Goal: Task Accomplishment & Management: Complete application form

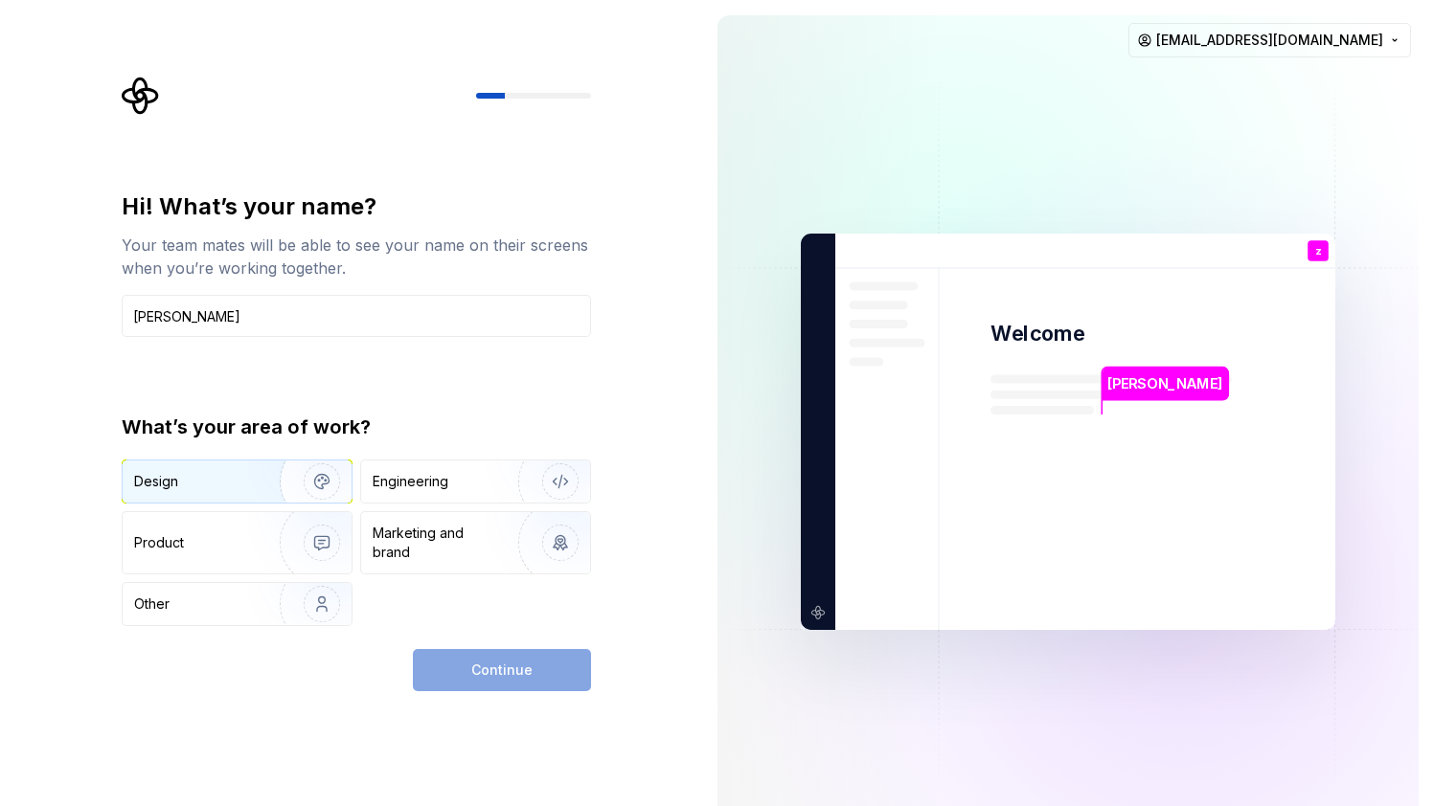
type input "[PERSON_NAME]"
click at [243, 483] on div "Design" at bounding box center [194, 481] width 121 height 19
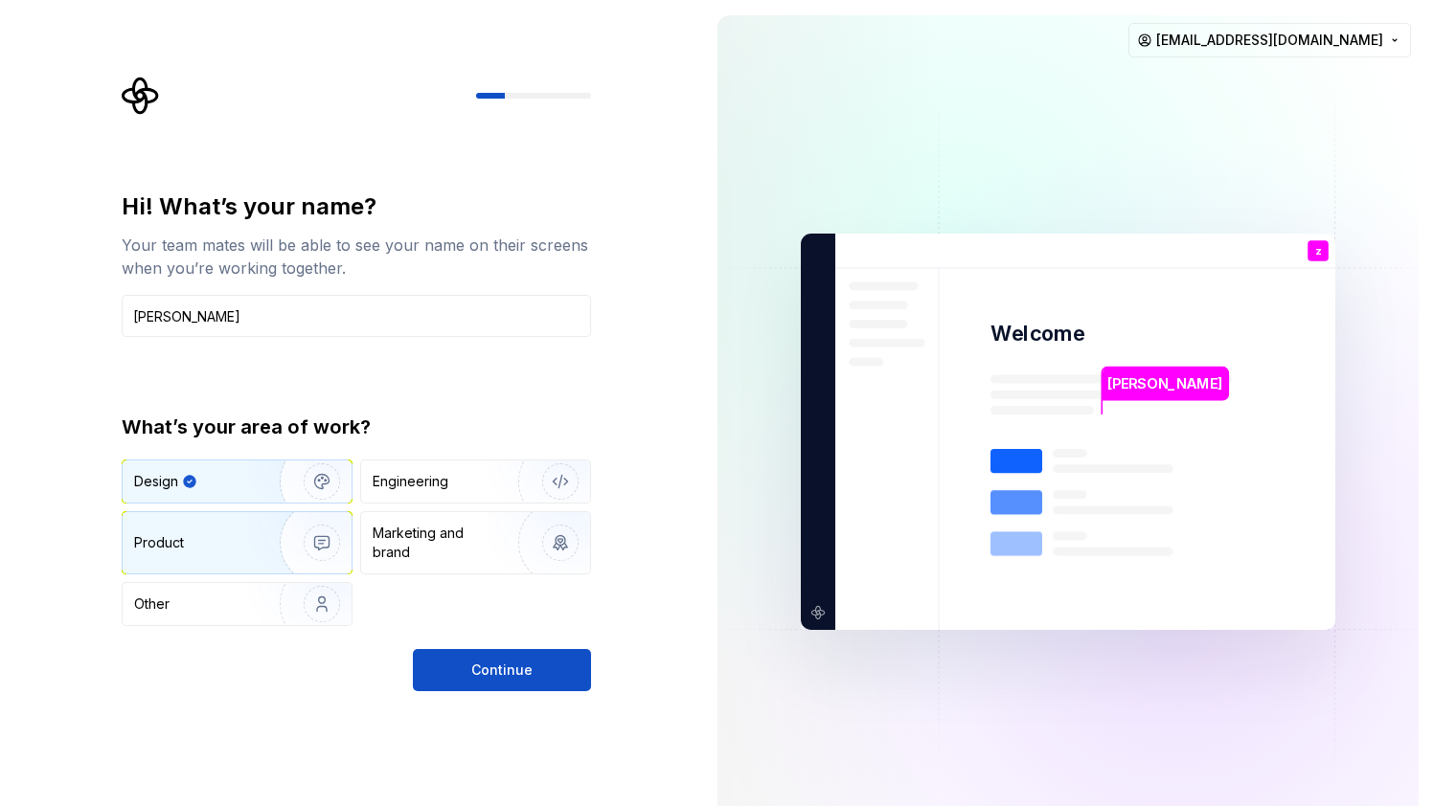
click at [229, 545] on div "Product" at bounding box center [197, 542] width 126 height 19
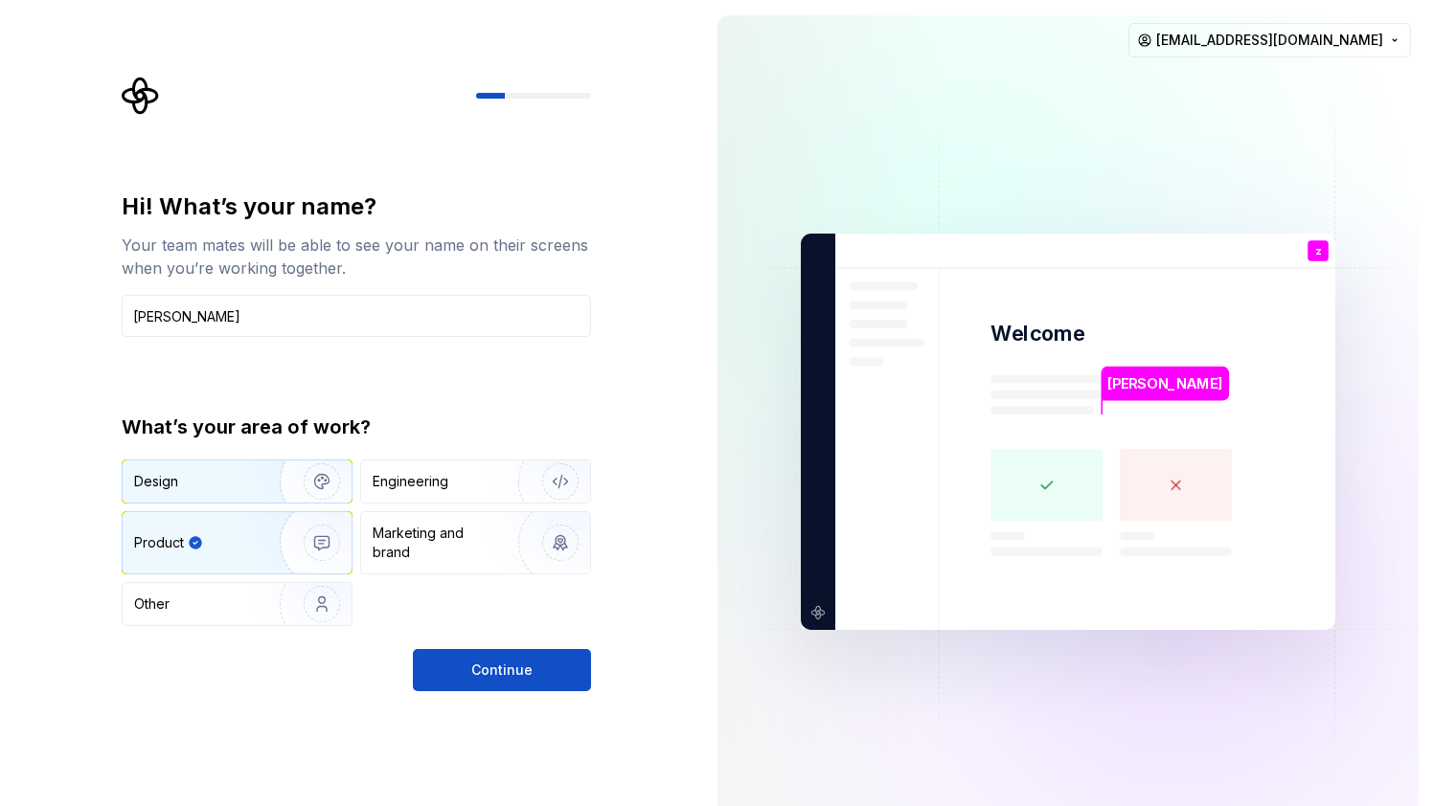
click at [242, 490] on div "Design" at bounding box center [194, 481] width 121 height 19
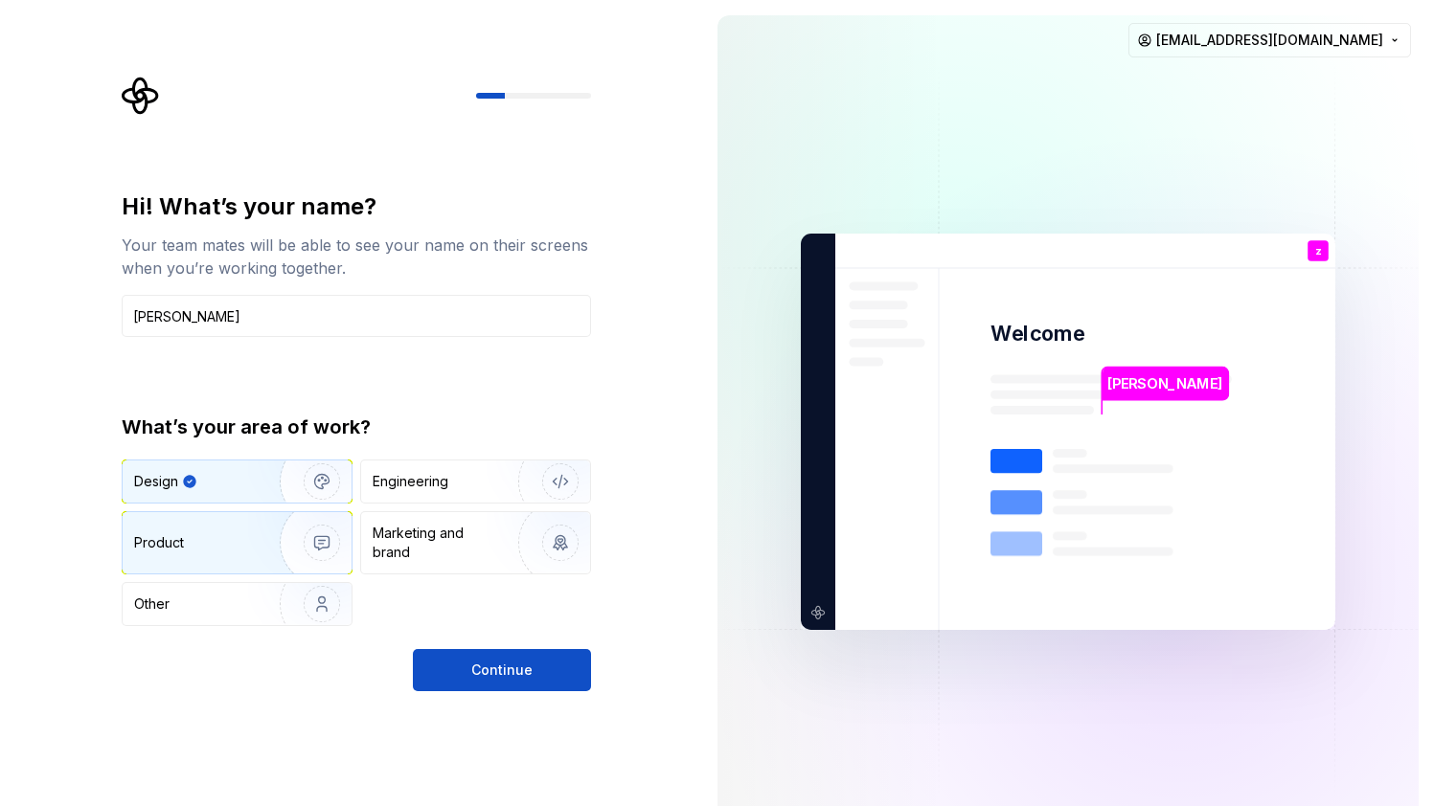
click at [236, 542] on div "Product" at bounding box center [197, 542] width 126 height 19
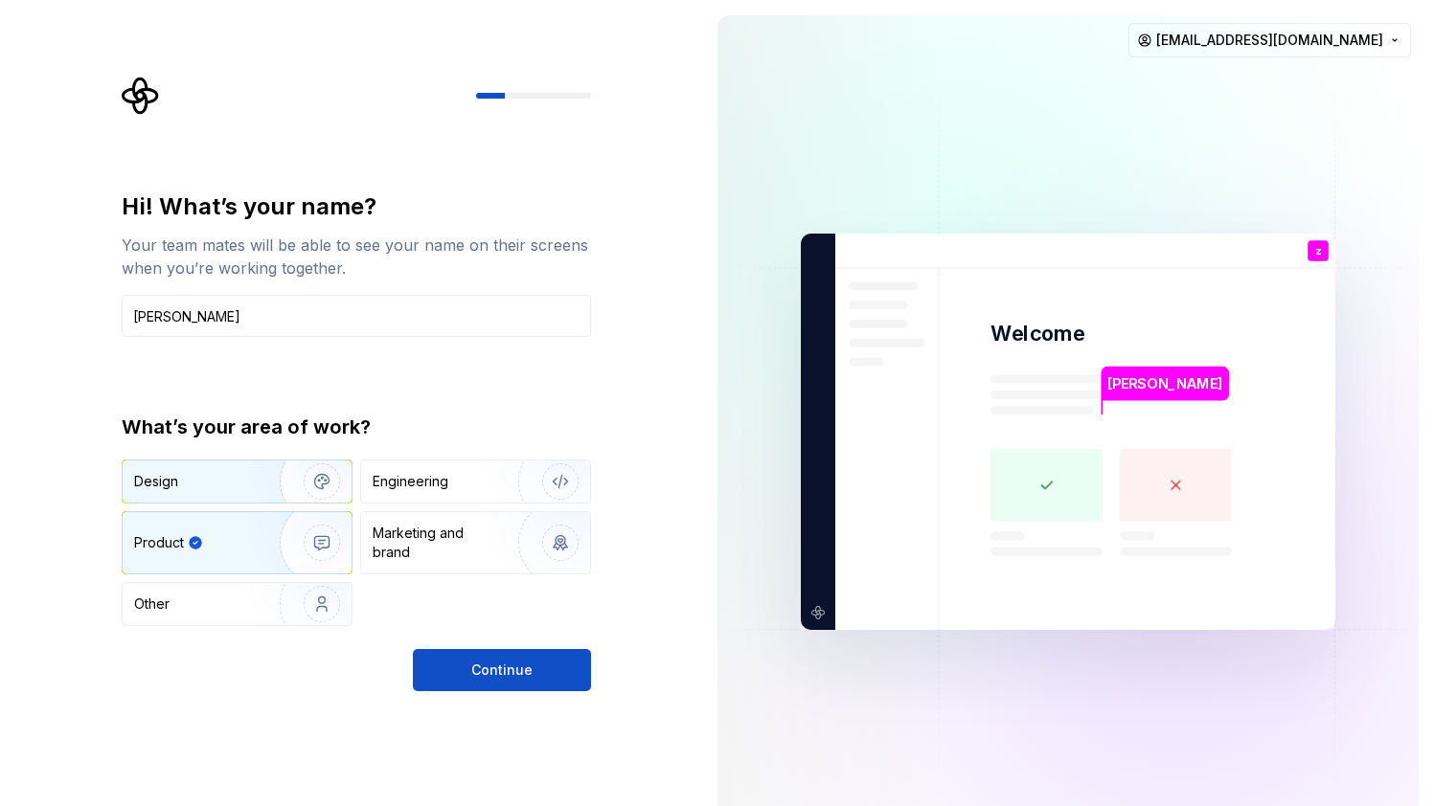
click at [238, 465] on div "Design" at bounding box center [237, 482] width 229 height 42
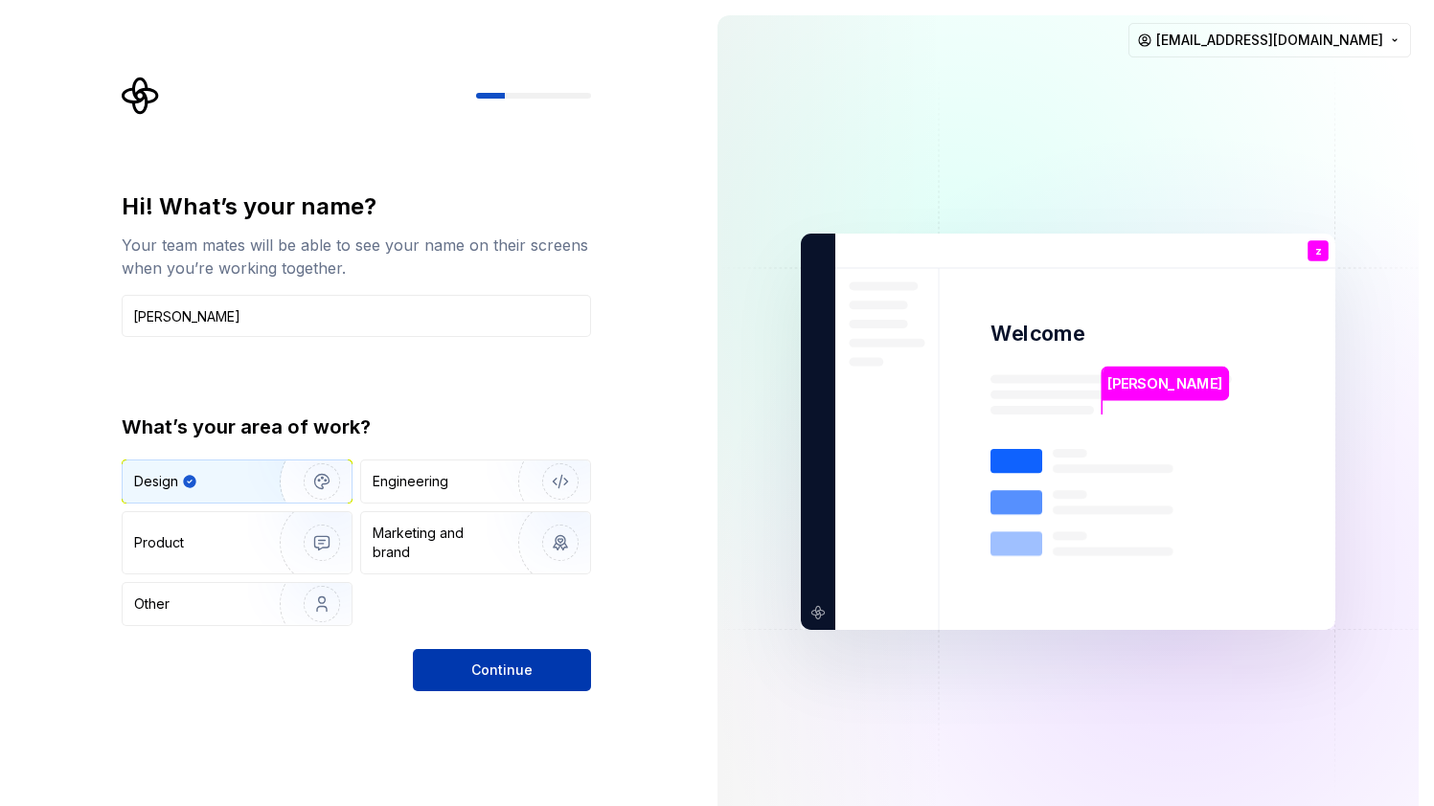
click at [519, 667] on span "Continue" at bounding box center [501, 670] width 61 height 19
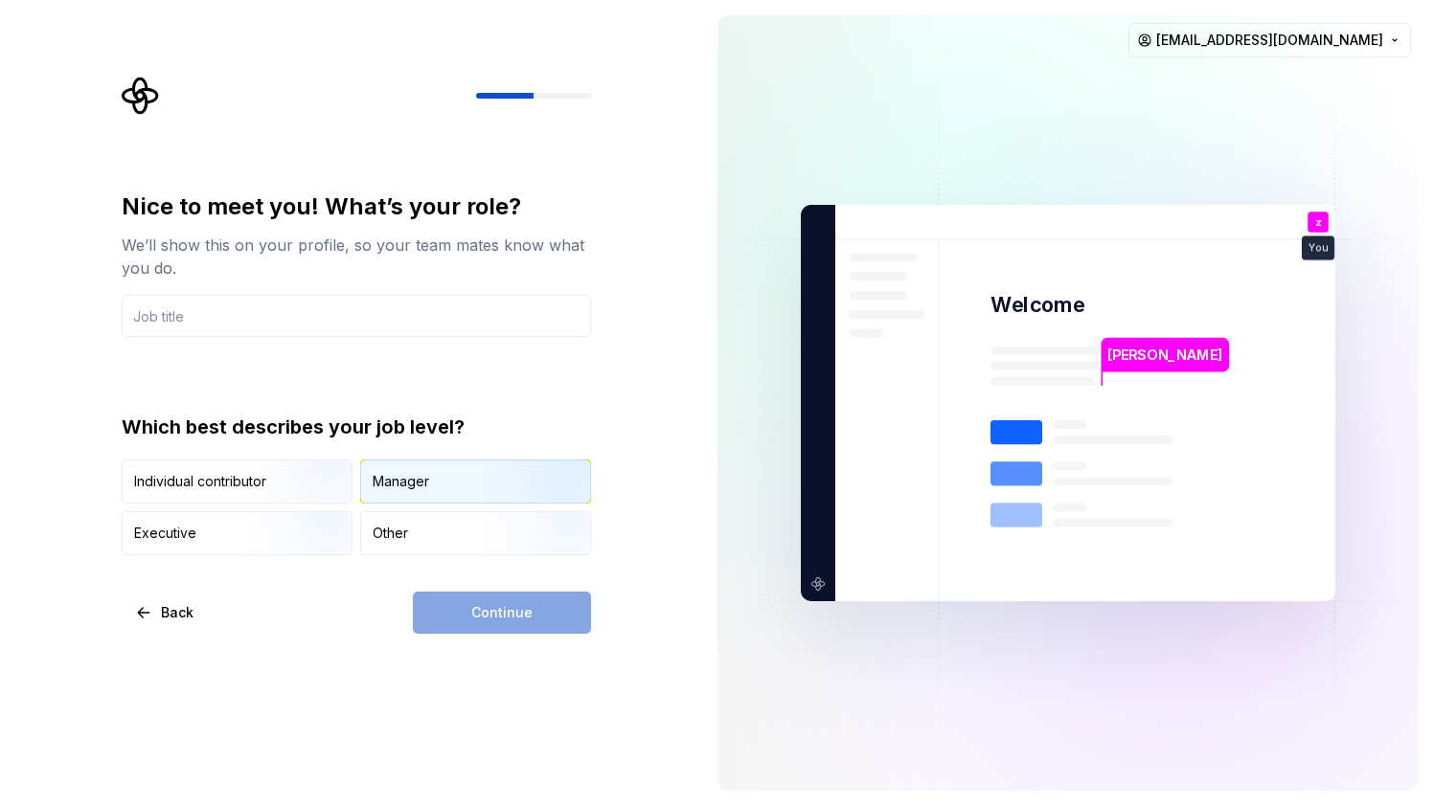
click at [466, 481] on div "Manager" at bounding box center [475, 482] width 229 height 42
click at [229, 327] on input "text" at bounding box center [356, 316] width 469 height 42
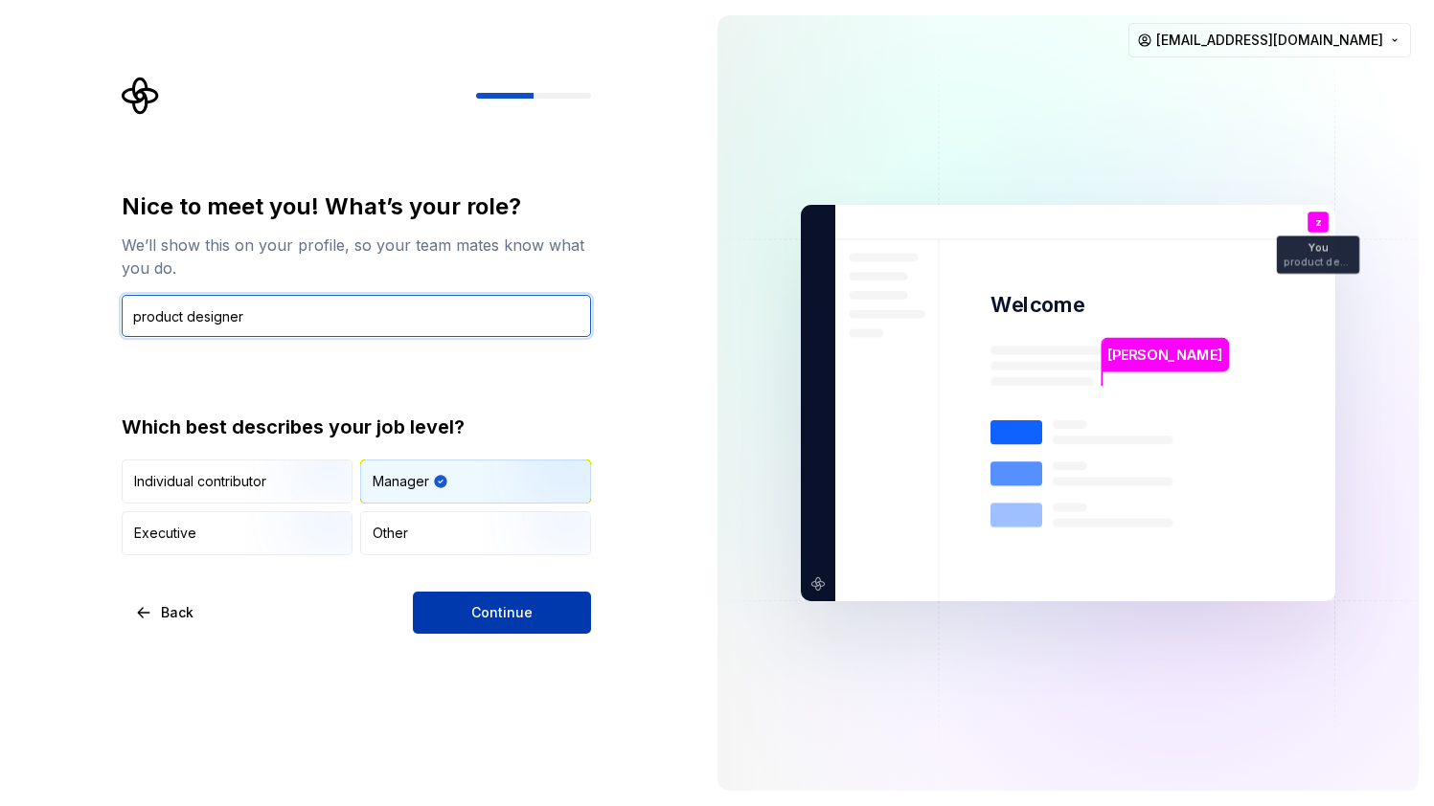
type input "product designer"
click at [489, 613] on span "Continue" at bounding box center [501, 612] width 61 height 19
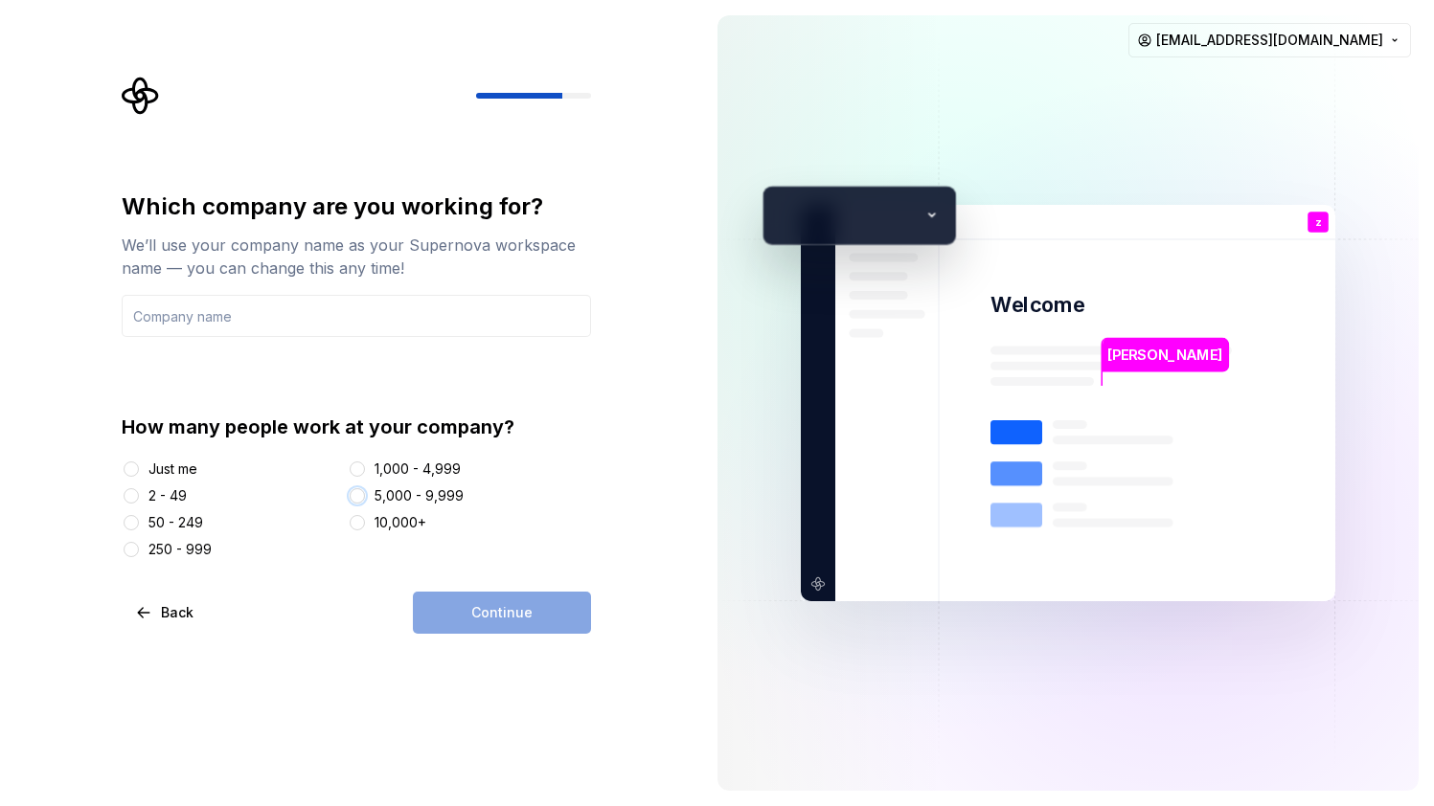
click at [355, 498] on button "5,000 - 9,999" at bounding box center [357, 495] width 15 height 15
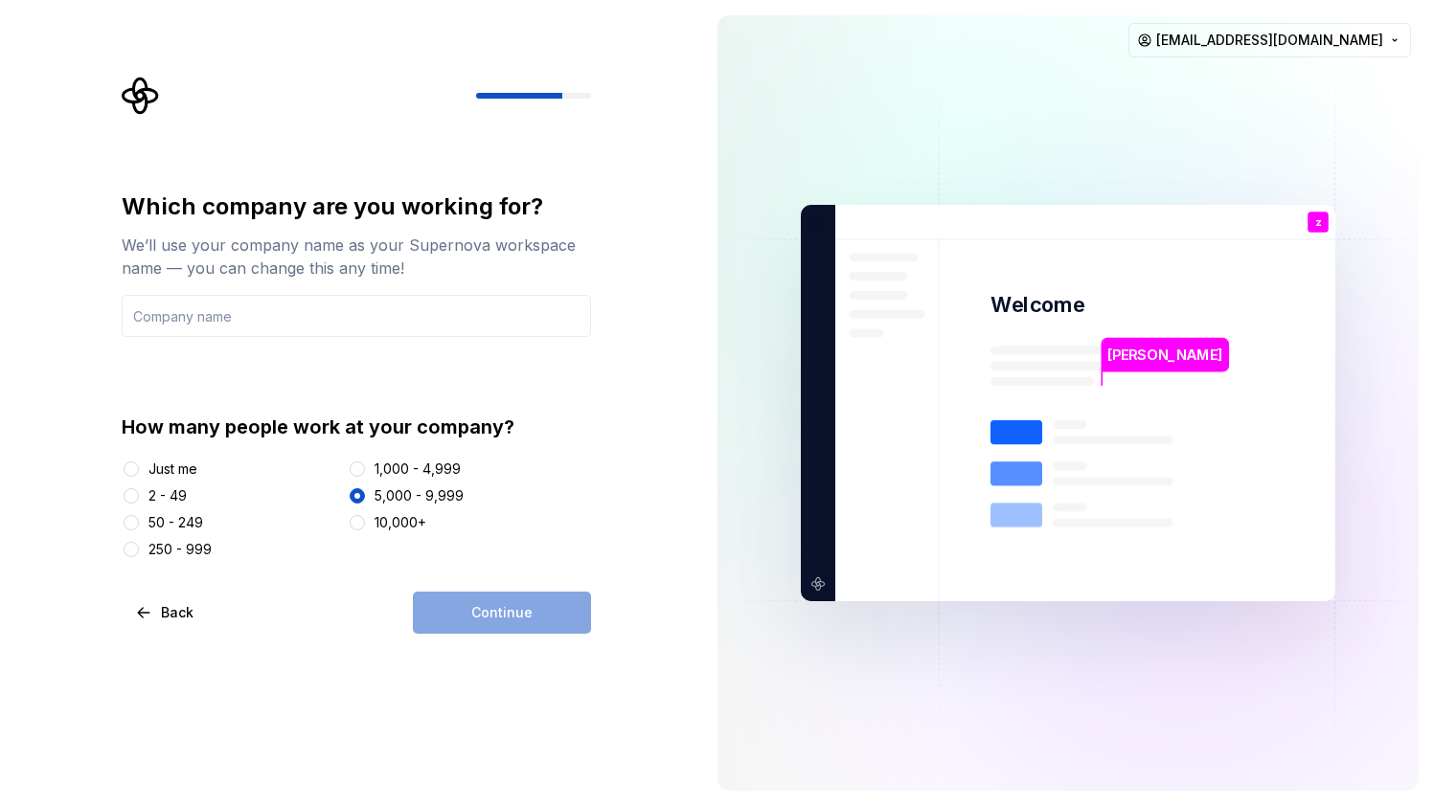
click at [544, 619] on div "Continue" at bounding box center [502, 613] width 178 height 42
click at [254, 321] on input "text" at bounding box center [356, 316] width 469 height 42
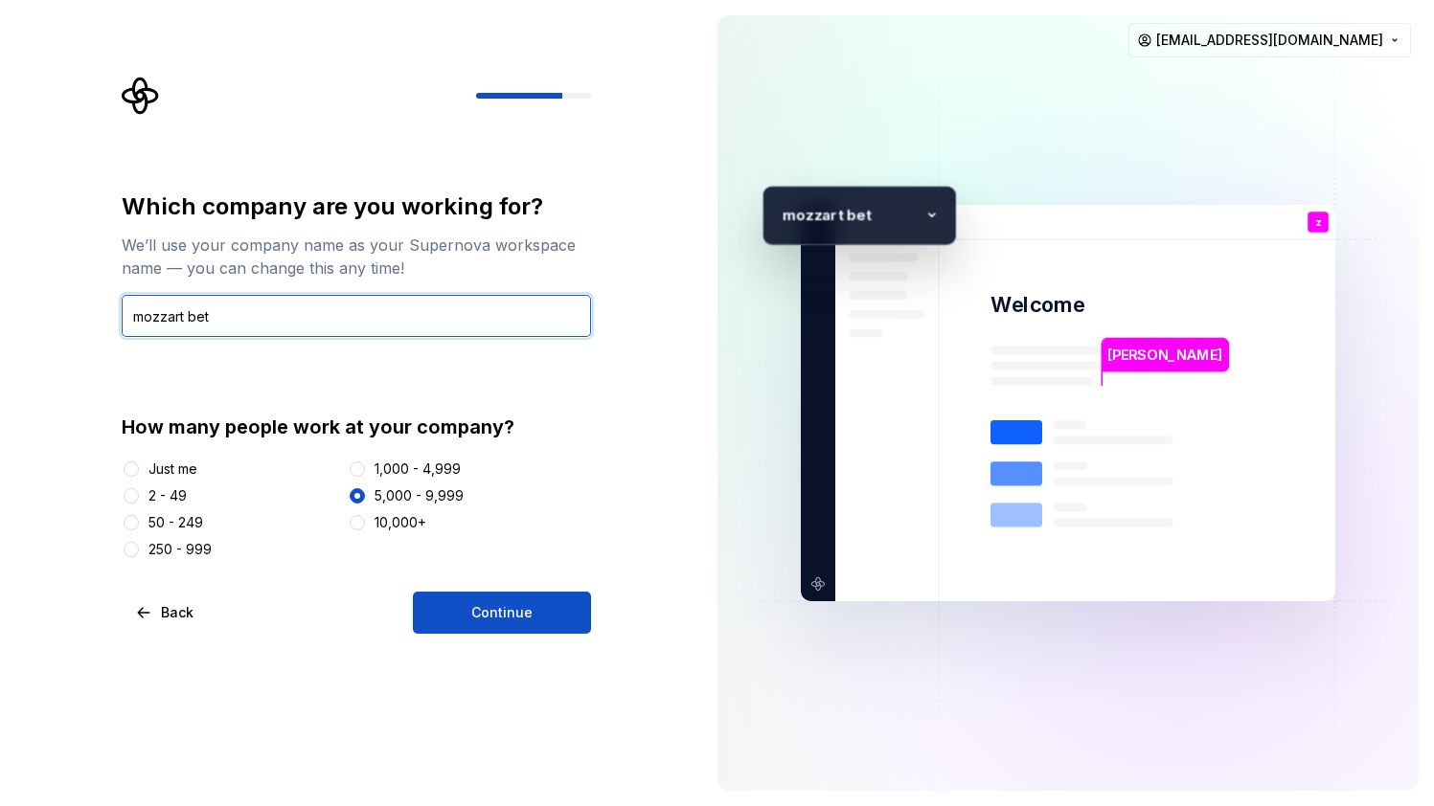
click at [192, 315] on input "mozzart bet" at bounding box center [356, 316] width 469 height 42
type input "mozzartbet"
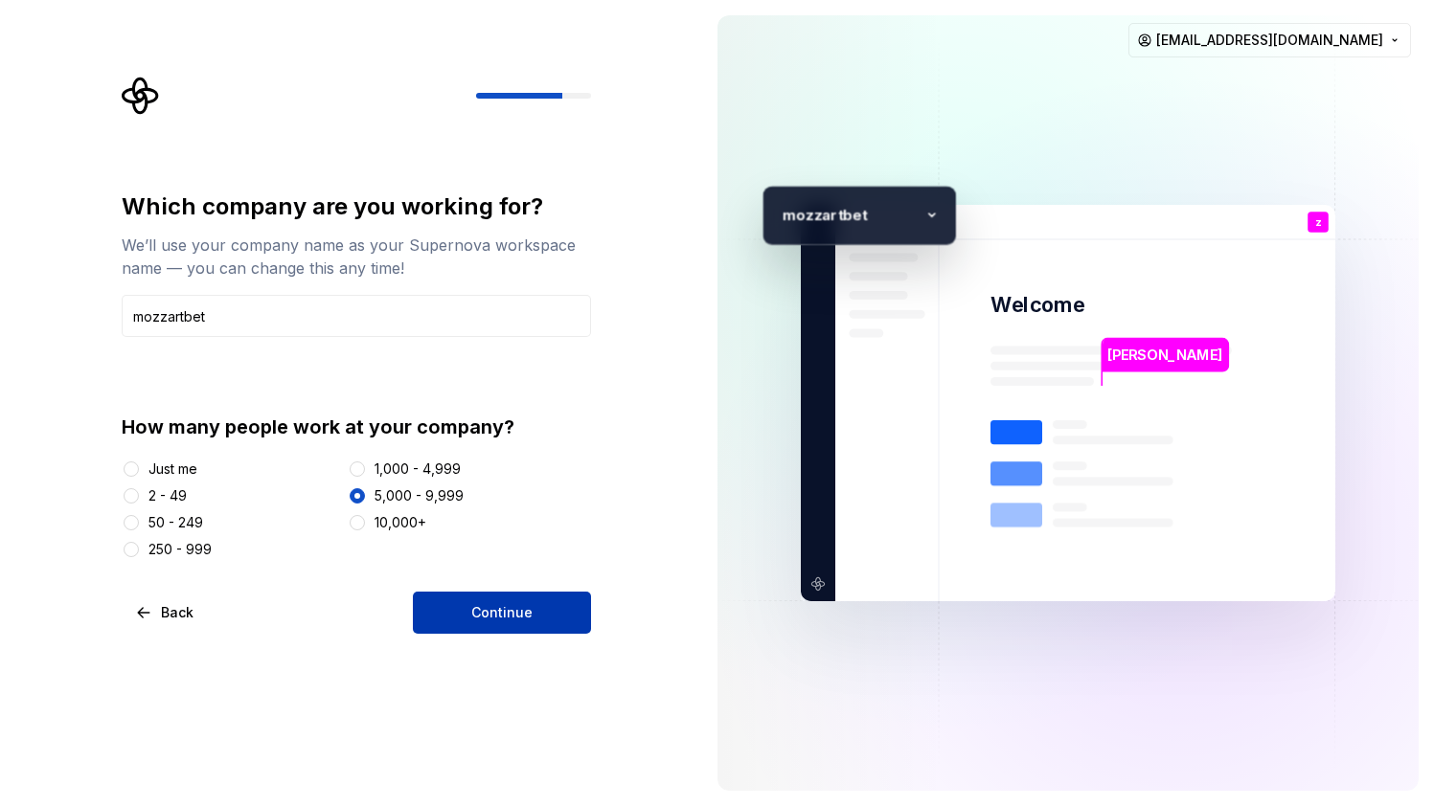
click at [477, 623] on button "Continue" at bounding box center [502, 613] width 178 height 42
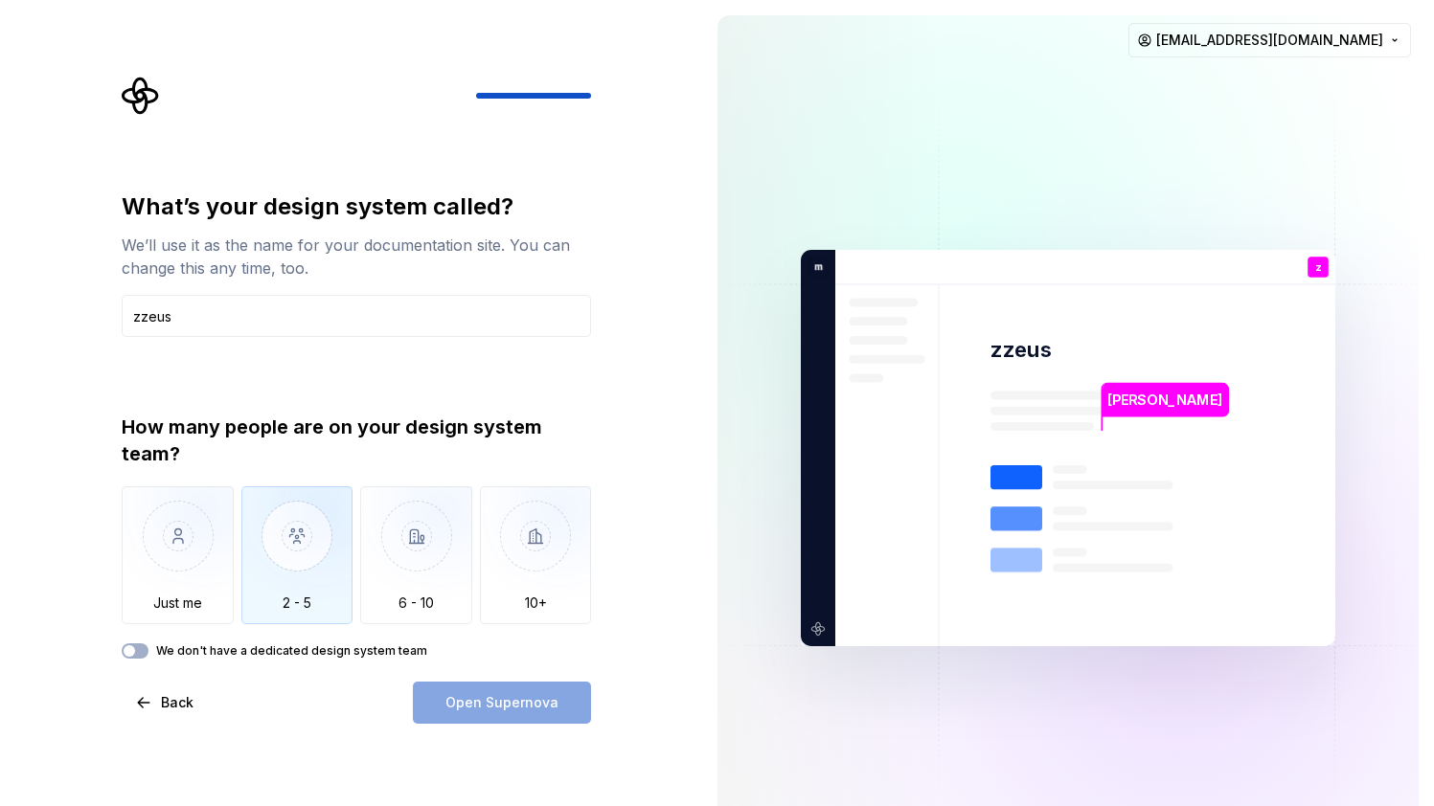
type input "zzeus"
click at [287, 585] on img "button" at bounding box center [297, 551] width 112 height 128
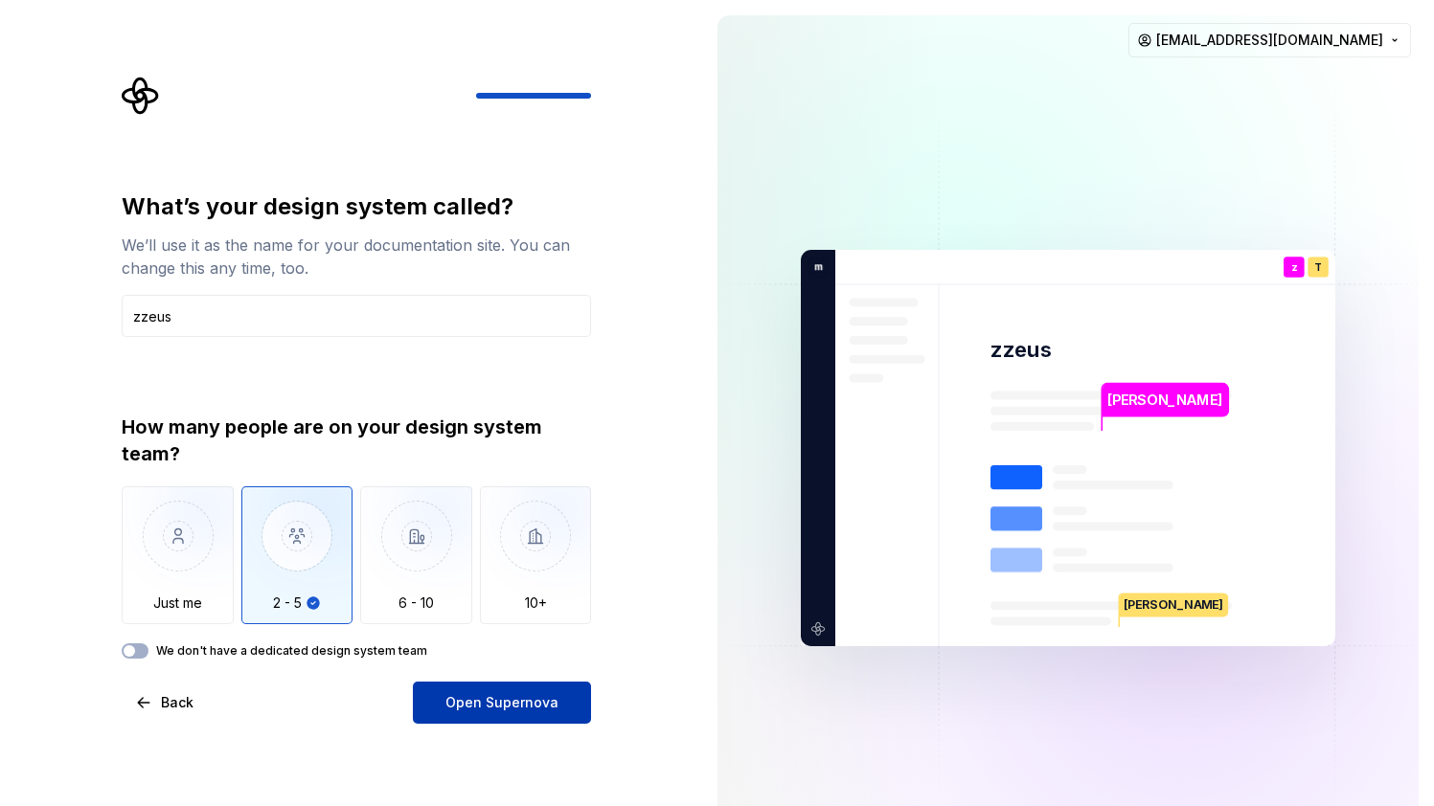
click at [486, 700] on span "Open Supernova" at bounding box center [501, 702] width 113 height 19
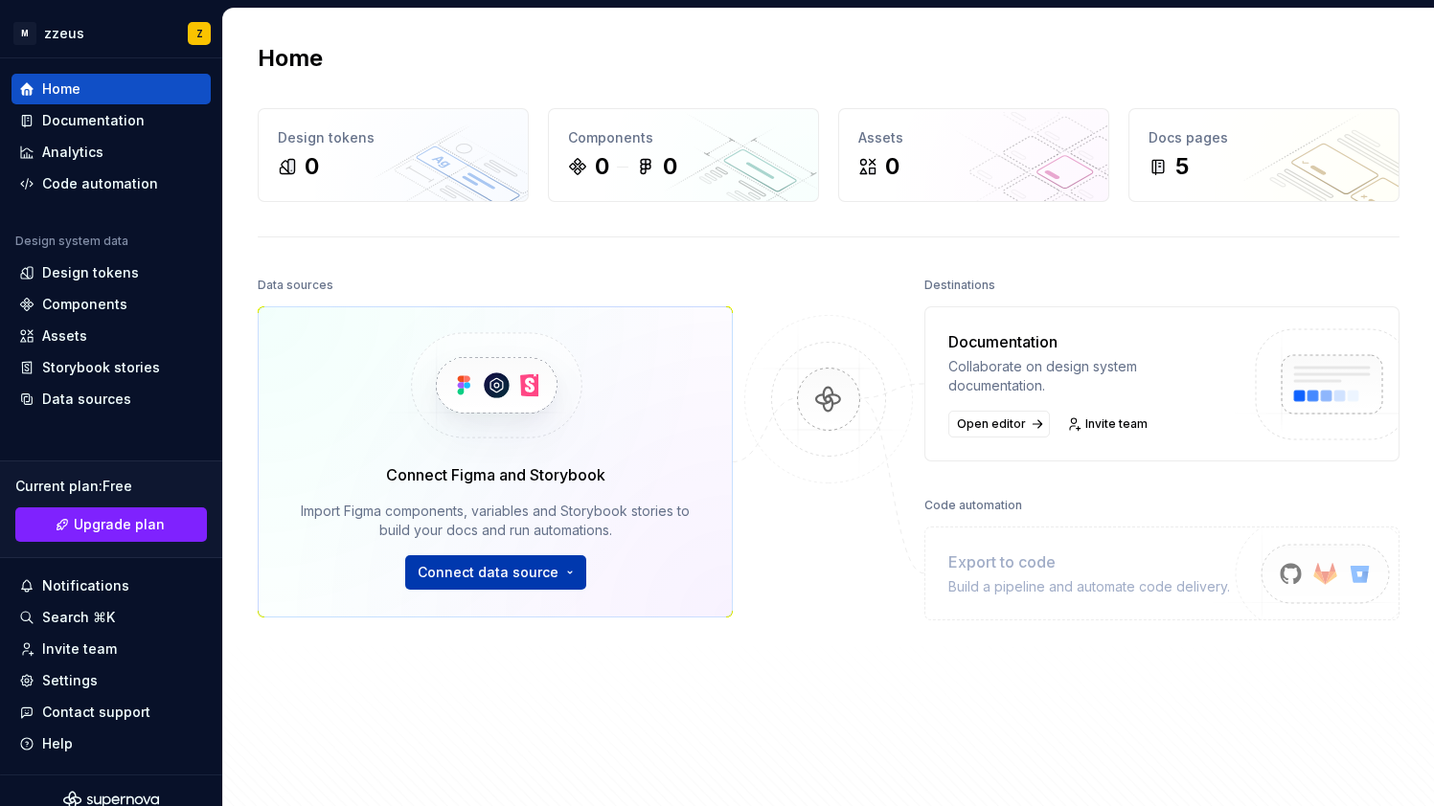
click at [543, 578] on html "M zzeus Z Home Documentation Analytics Code automation Design system data Desig…" at bounding box center [717, 403] width 1434 height 806
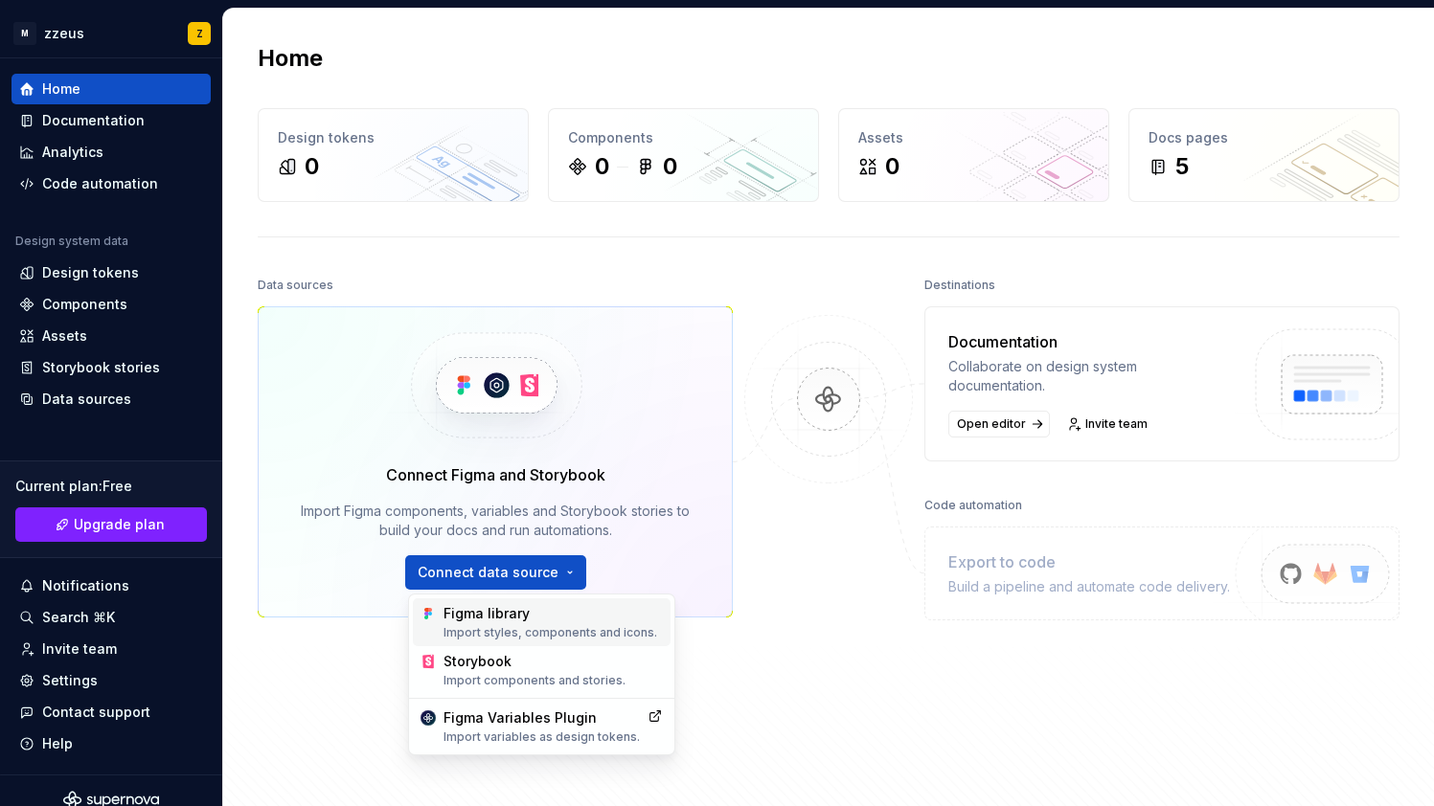
click at [527, 623] on div "Figma library Import styles, components and icons." at bounding box center [552, 622] width 219 height 36
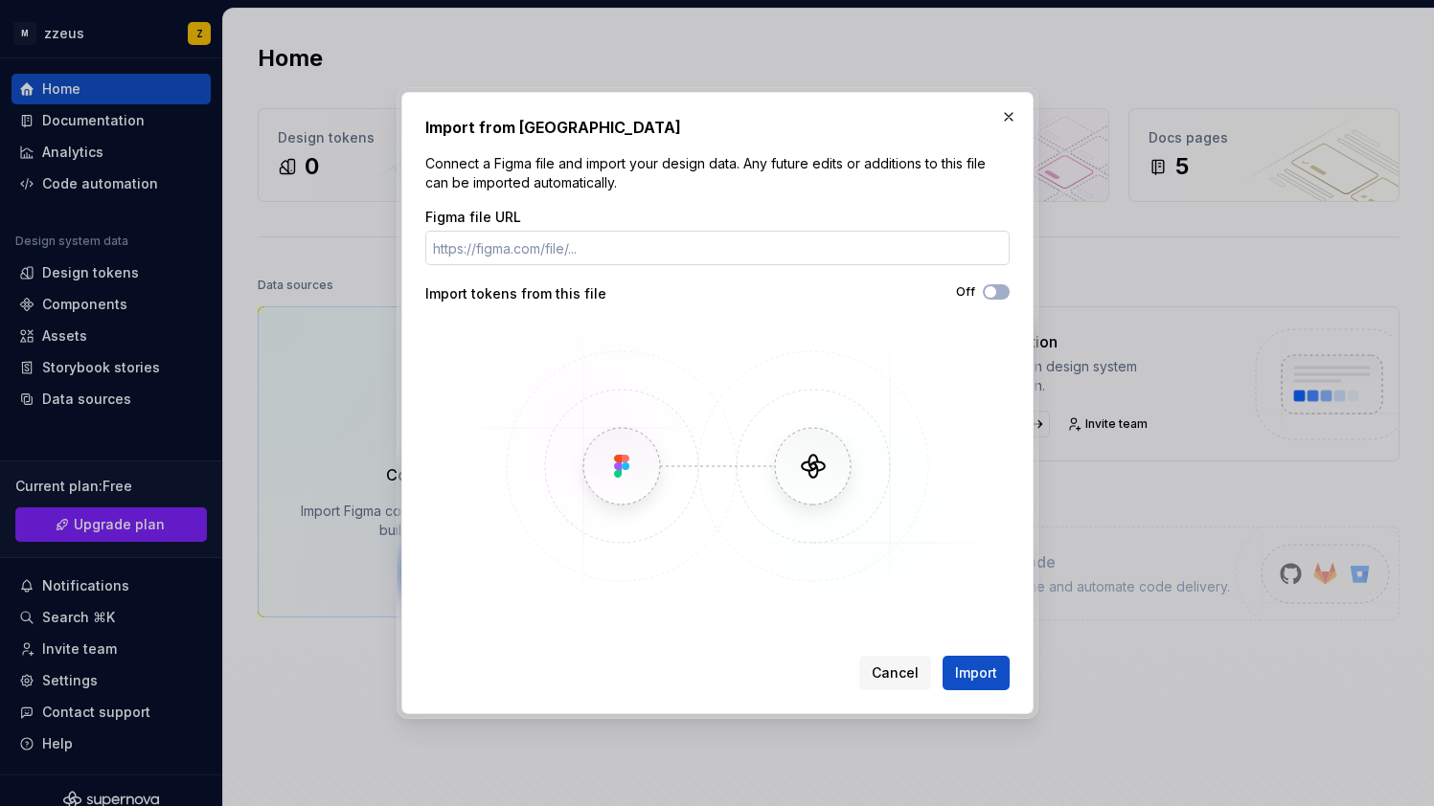
click at [547, 257] on input "Figma file URL" at bounding box center [717, 248] width 584 height 34
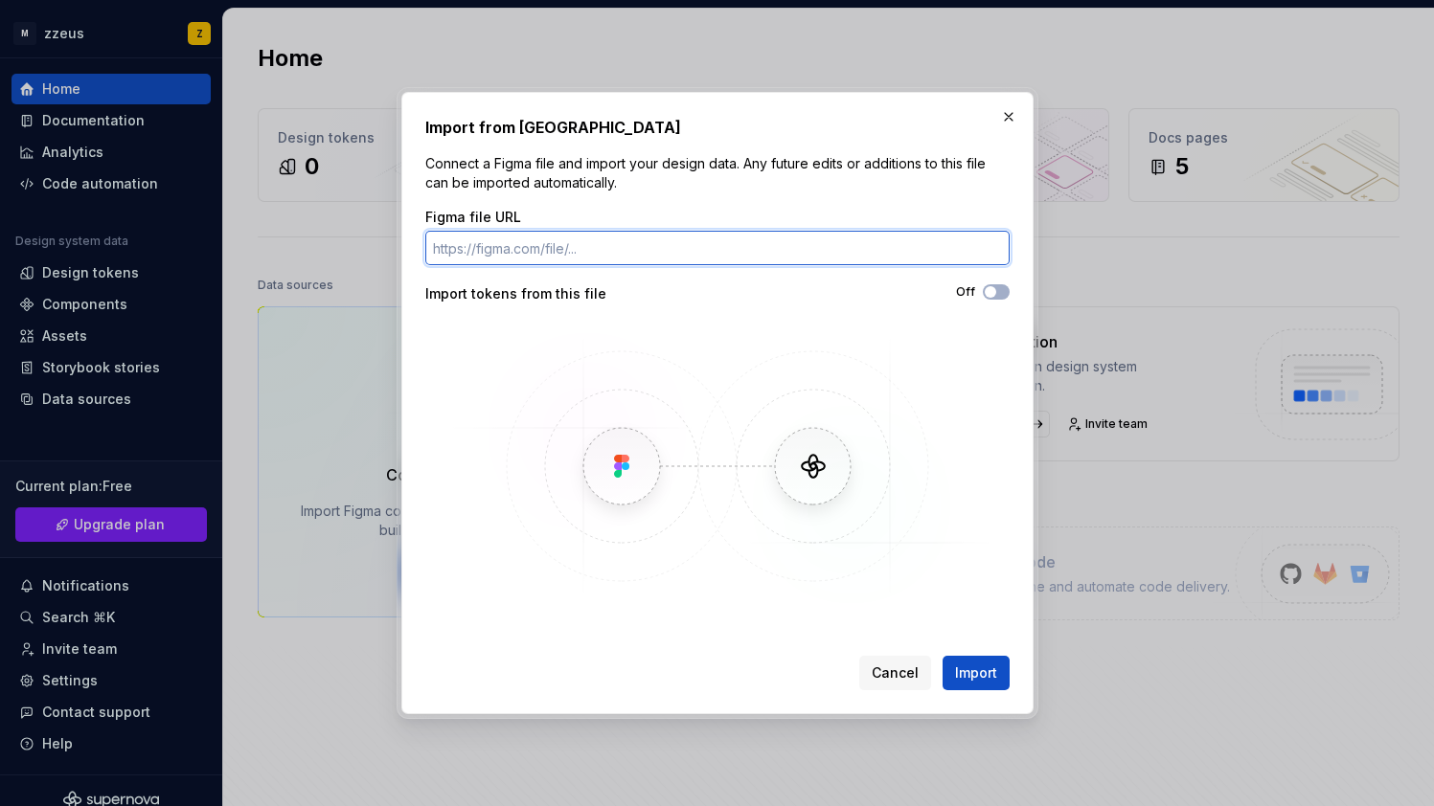
paste input "[URL][DOMAIN_NAME]"
type input "[URL][DOMAIN_NAME]"
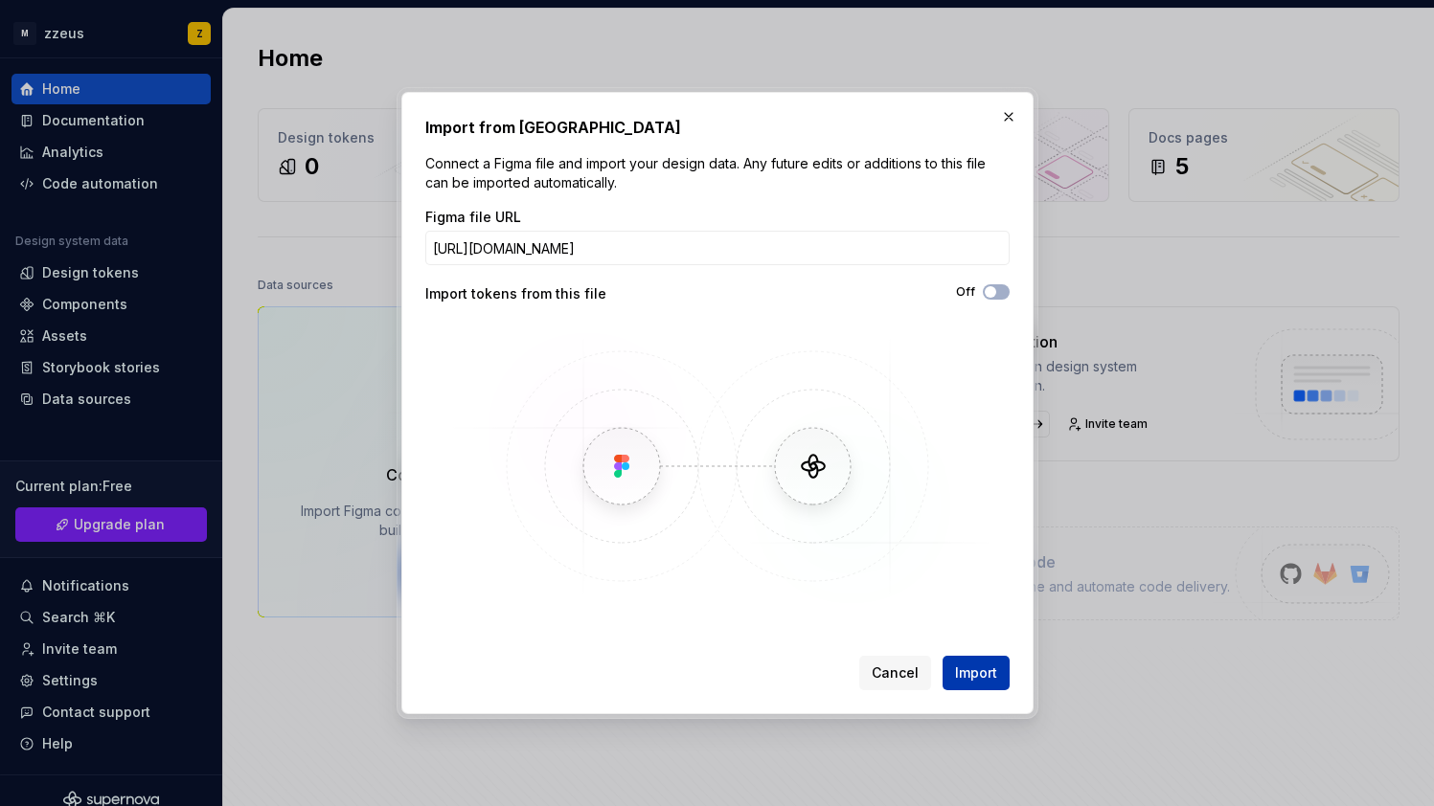
click at [987, 672] on span "Import" at bounding box center [976, 673] width 42 height 19
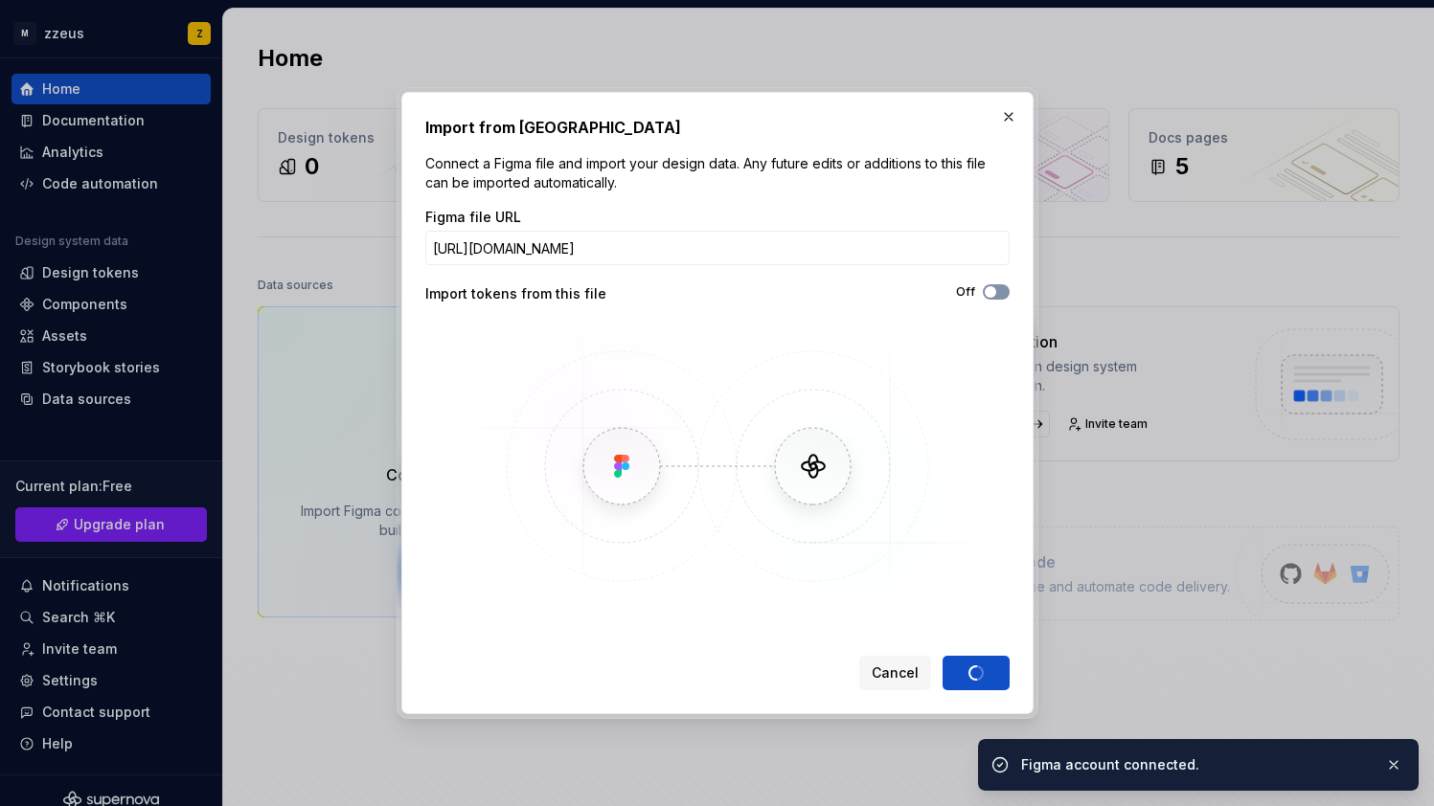
click at [999, 293] on button "Off" at bounding box center [996, 291] width 27 height 15
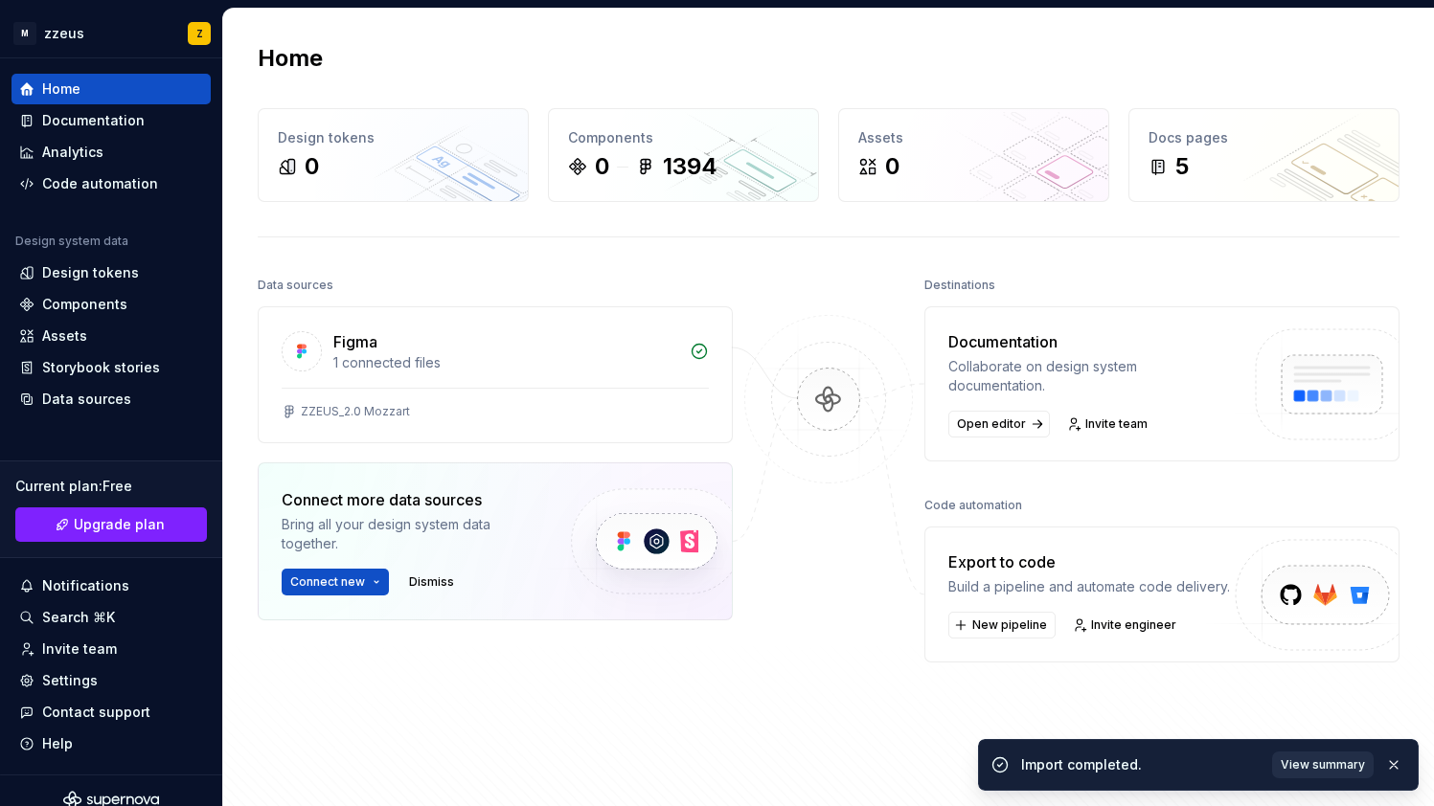
click at [1319, 774] on button "View summary" at bounding box center [1323, 765] width 102 height 27
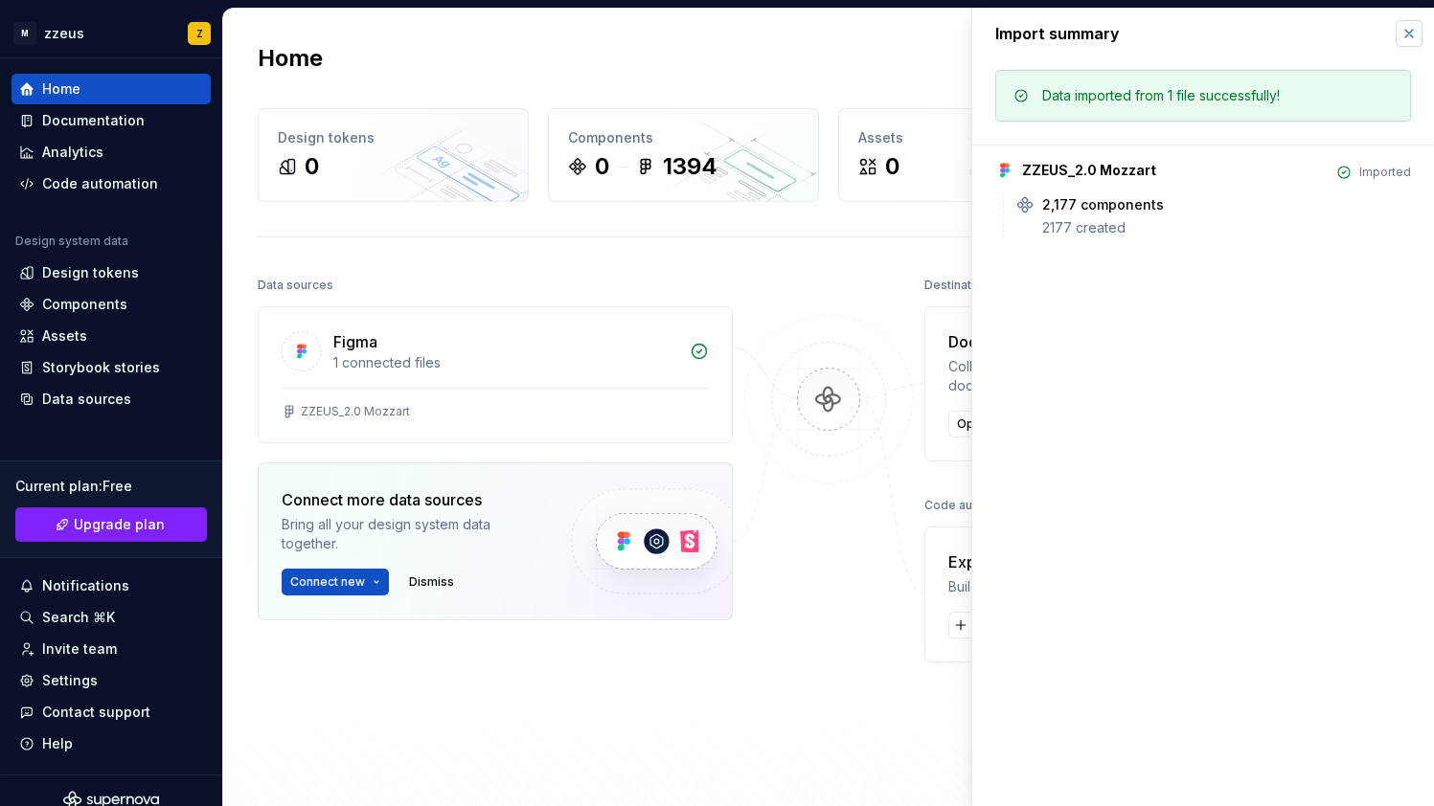
click at [1406, 37] on button "button" at bounding box center [1408, 33] width 27 height 27
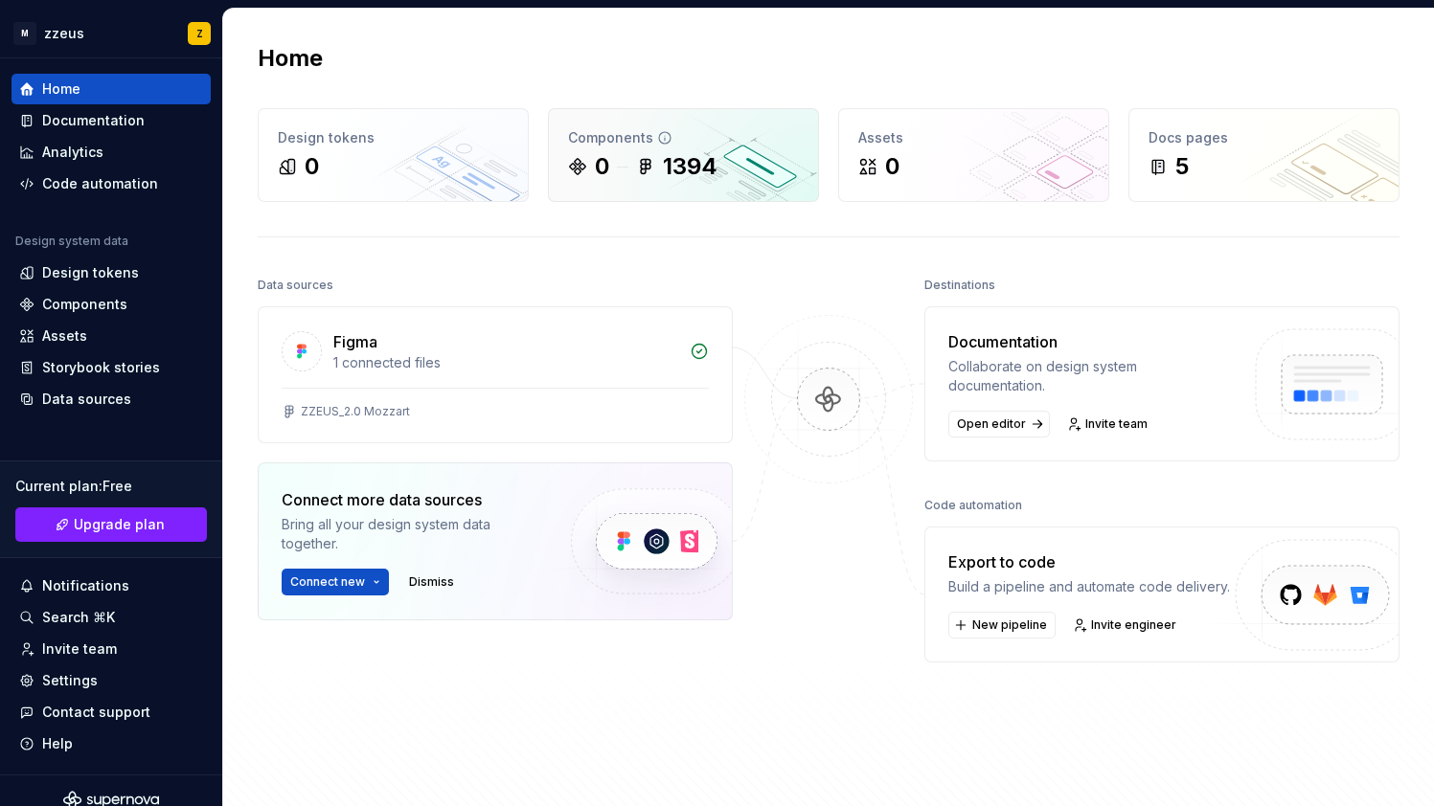
click at [726, 151] on div "0 1394" at bounding box center [683, 166] width 231 height 31
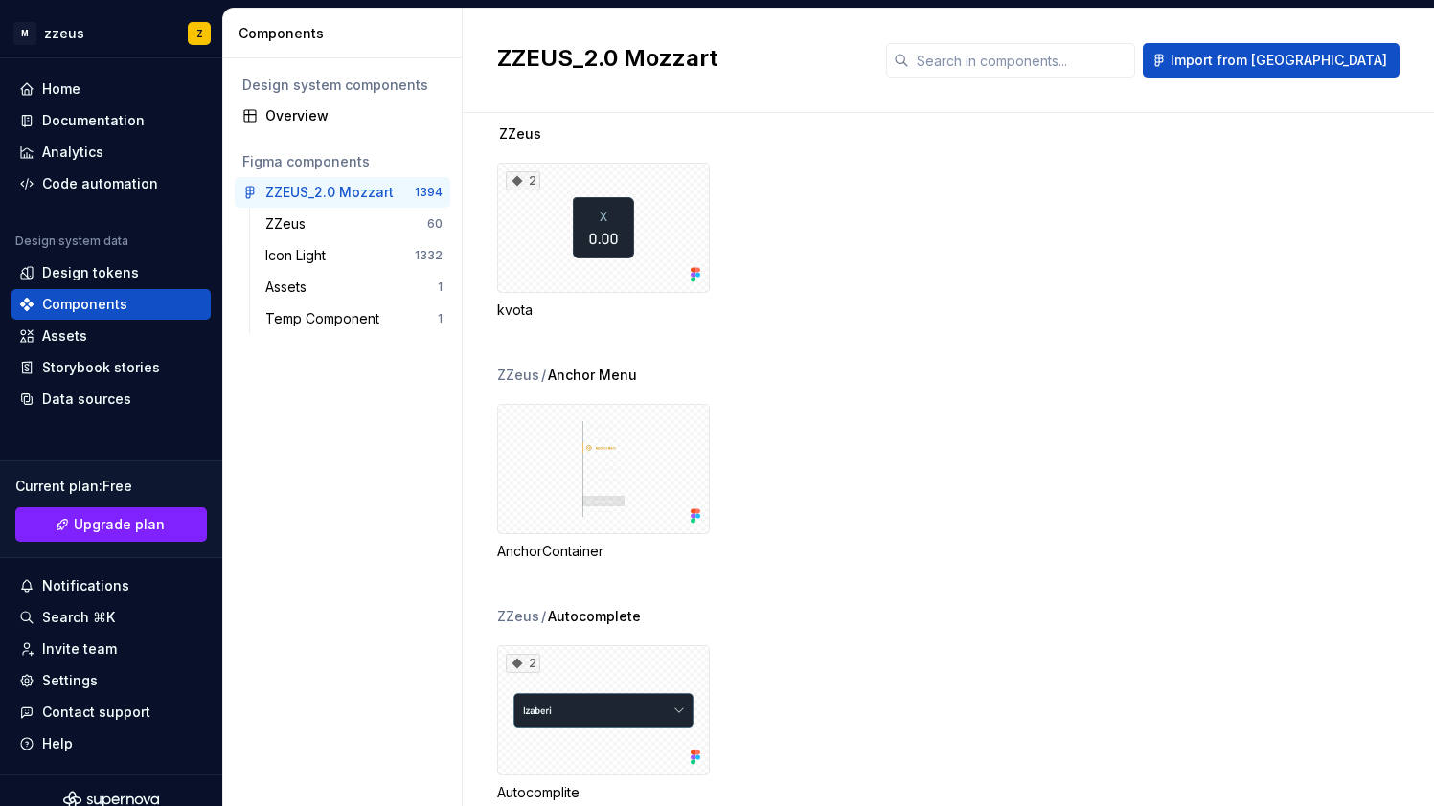
scroll to position [32, 0]
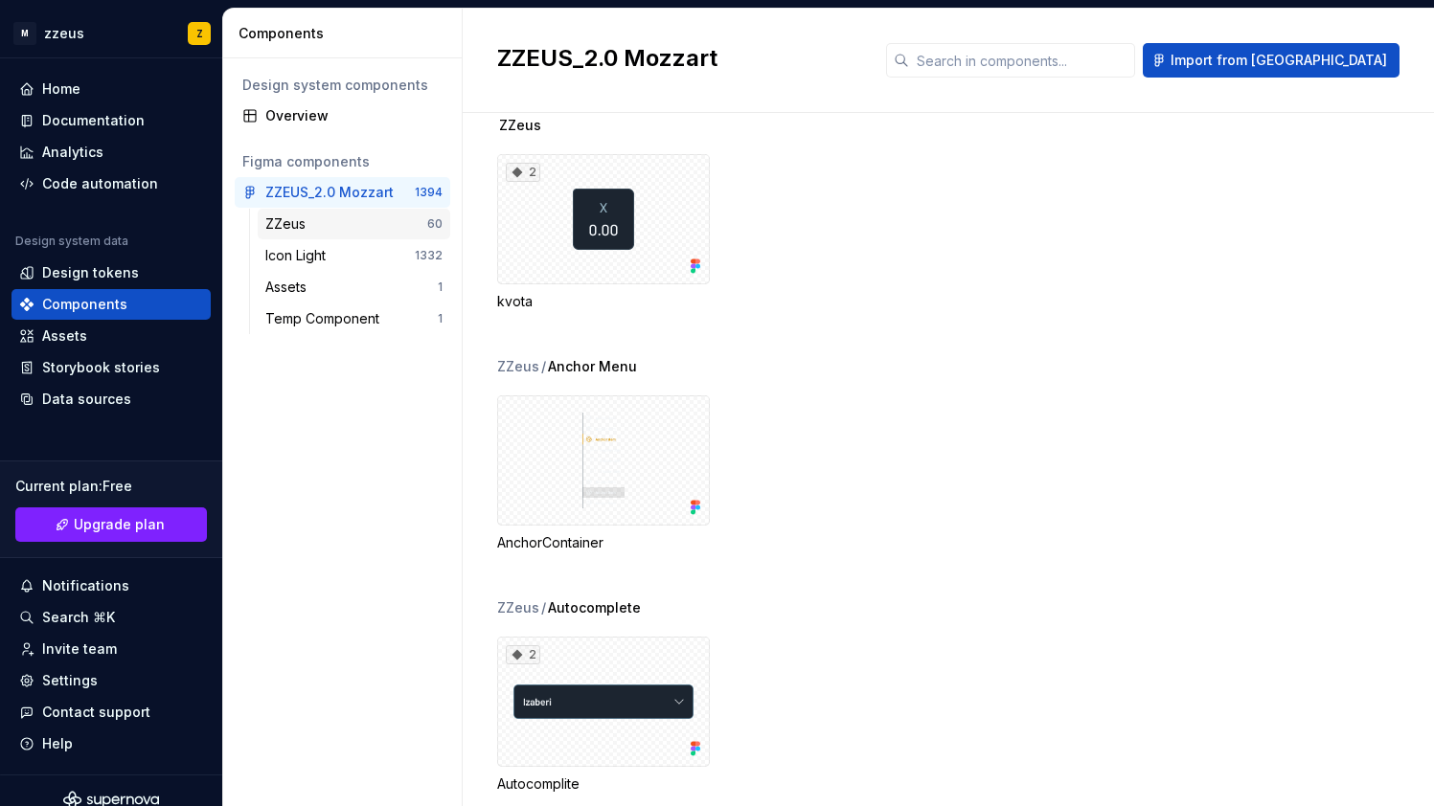
click at [358, 229] on div "ZZeus" at bounding box center [346, 224] width 162 height 19
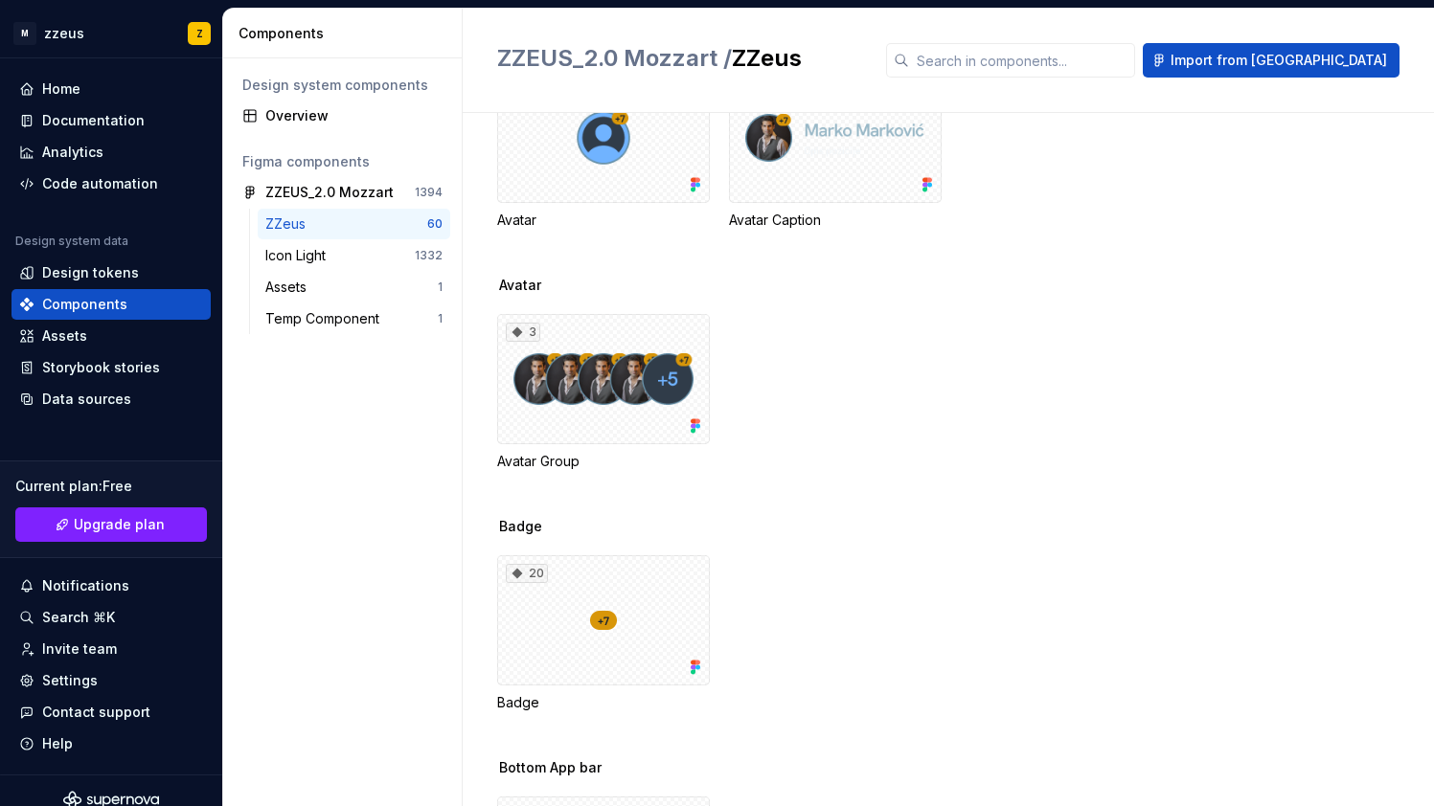
scroll to position [787, 0]
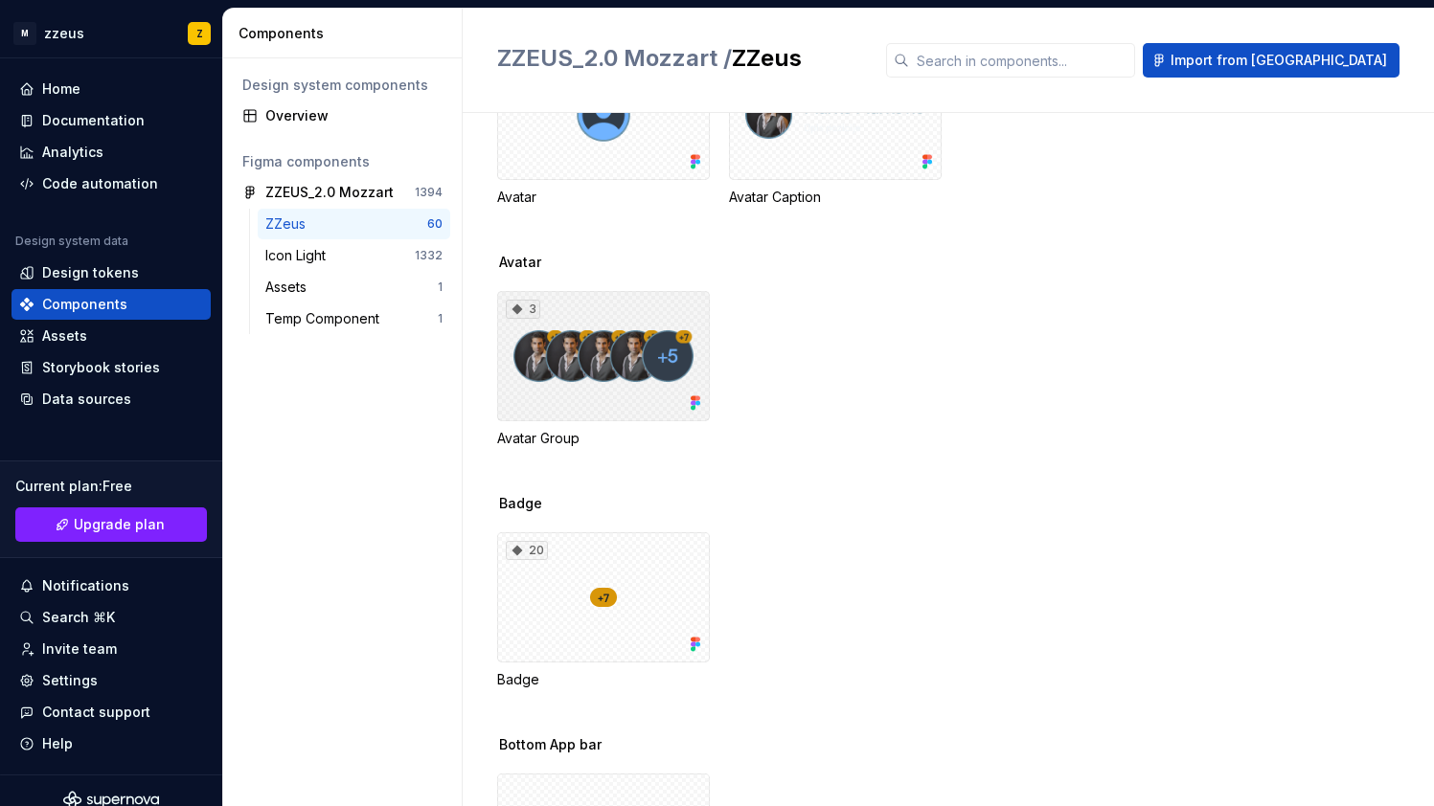
click at [625, 371] on div "3" at bounding box center [603, 356] width 213 height 130
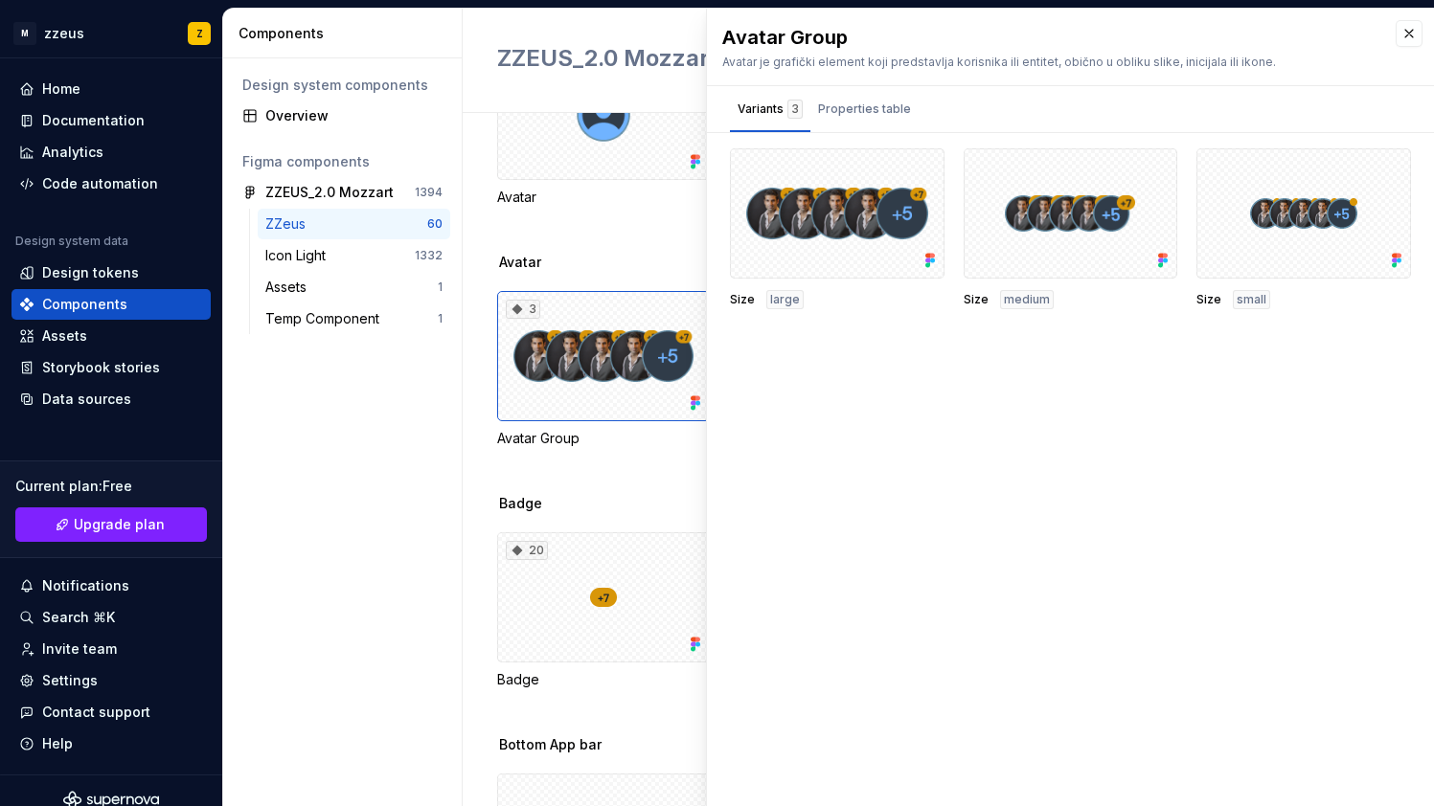
click at [836, 401] on div "Avatar Group Avatar je grafički element koji predstavlja korisnika ili entitet,…" at bounding box center [1070, 408] width 727 height 798
